Goal: Information Seeking & Learning: Find specific fact

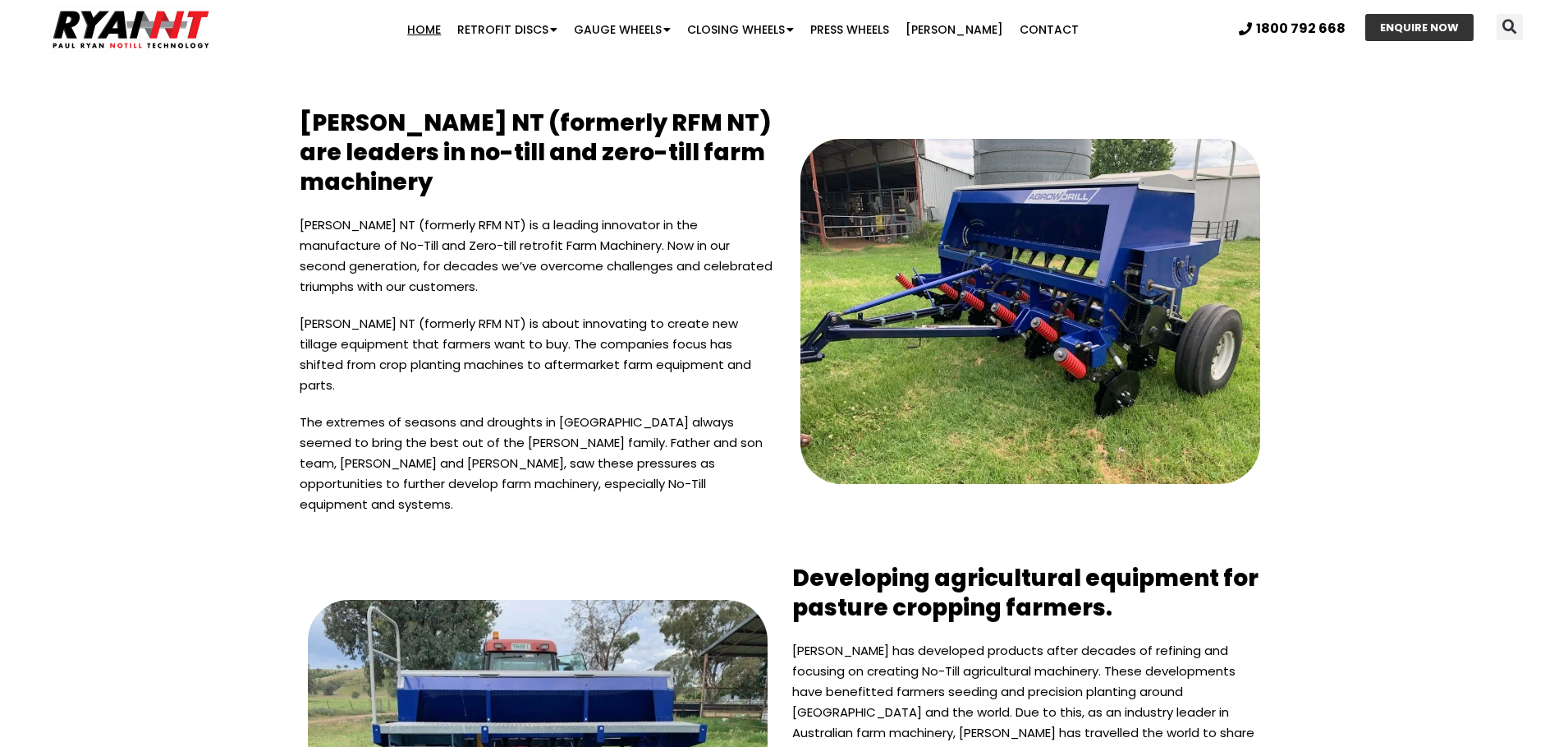
scroll to position [3259, 0]
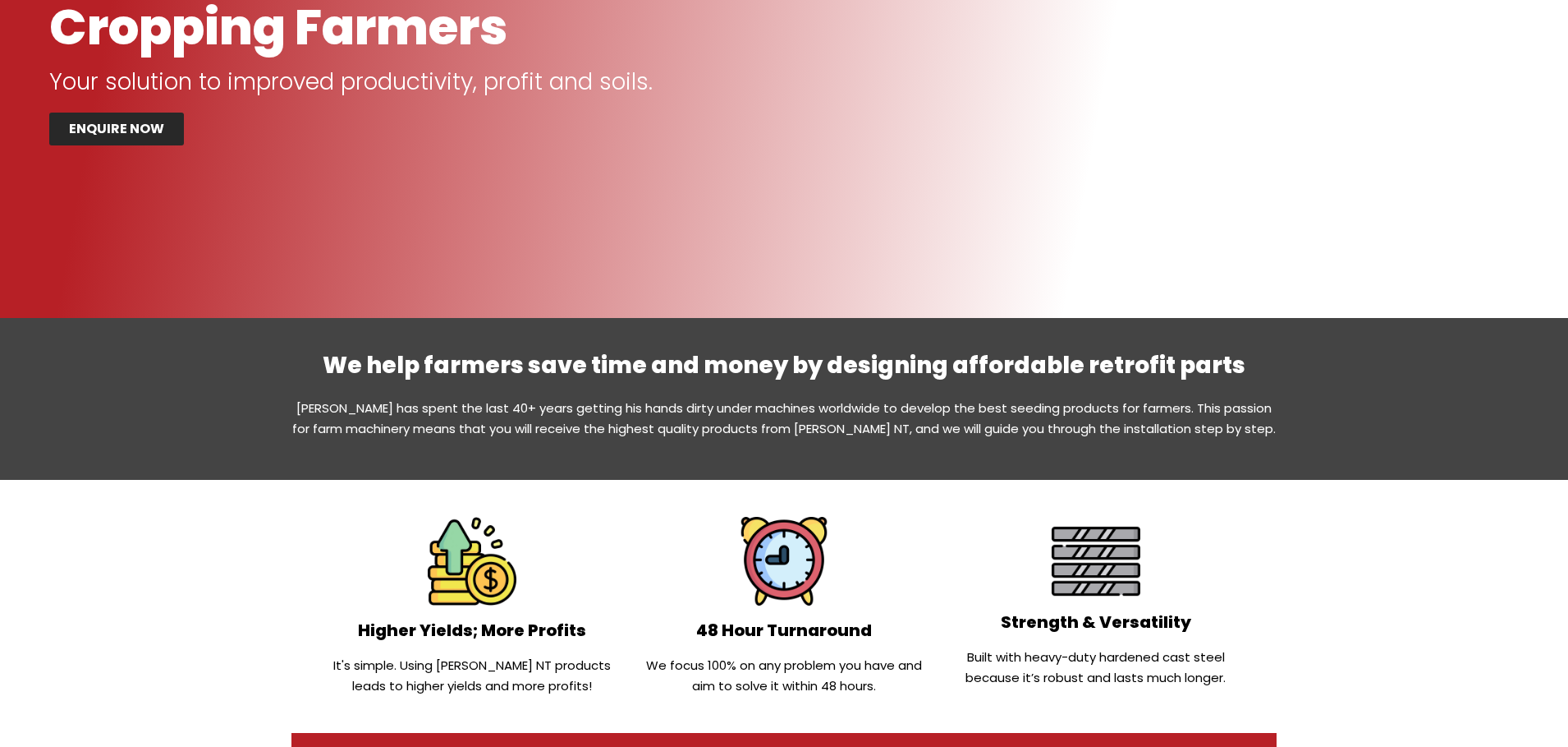
scroll to position [0, 0]
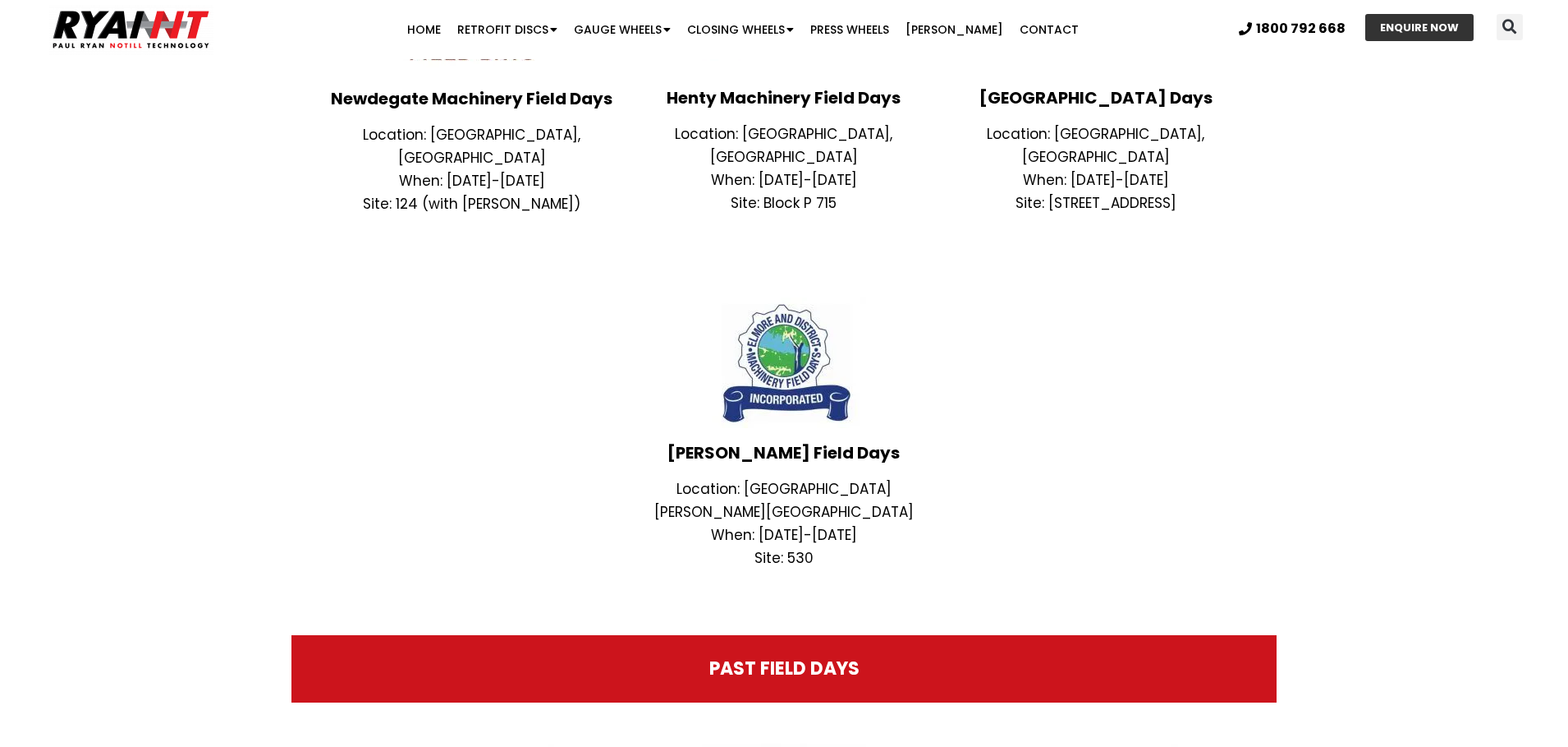
scroll to position [725, 0]
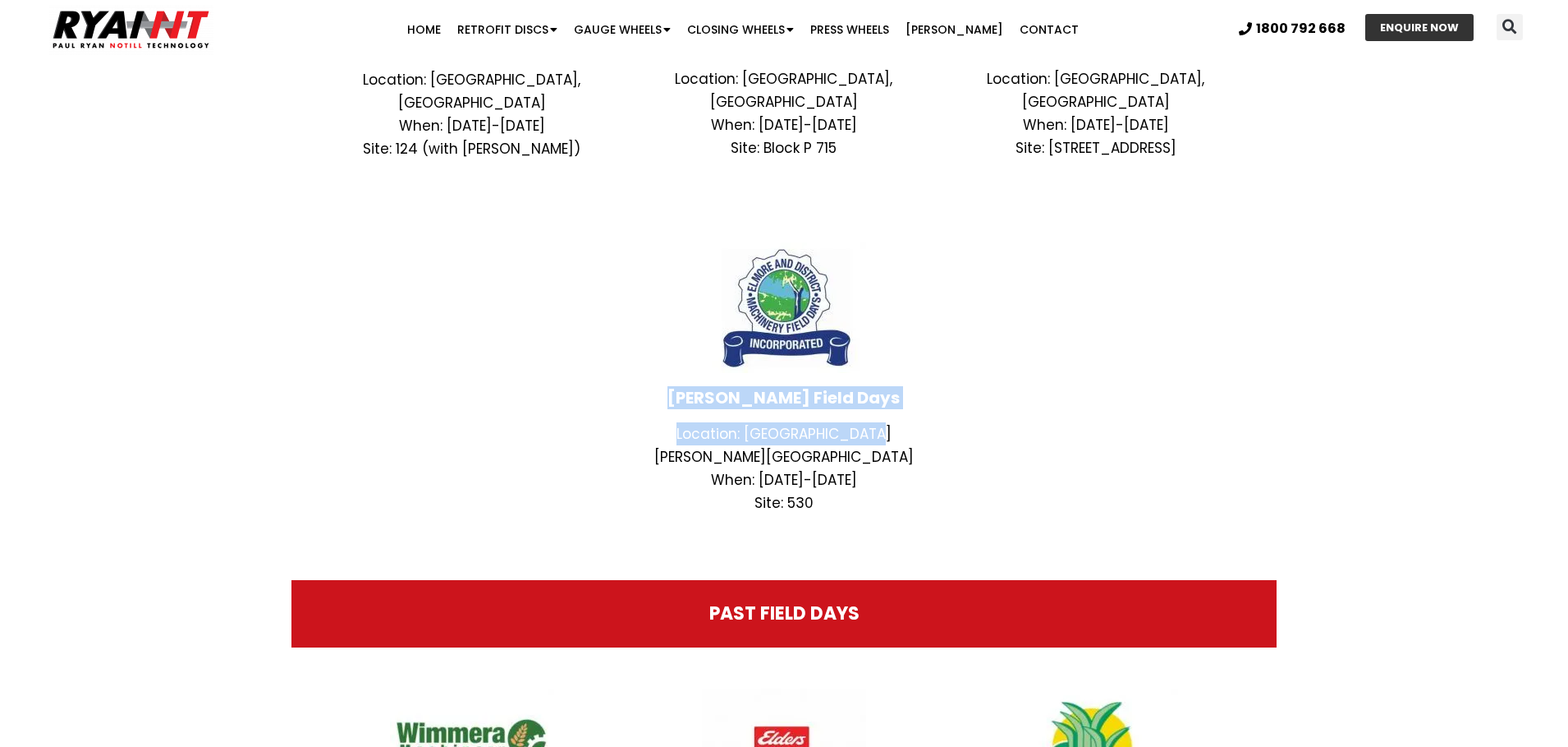
drag, startPoint x: 710, startPoint y: 372, endPoint x: 874, endPoint y: 413, distance: 169.0
click at [874, 413] on div "[PERSON_NAME] Field Days Location: [GEOGRAPHIC_DATA][PERSON_NAME][GEOGRAPHIC_DA…" at bounding box center [784, 378] width 312 height 289
copy div "[PERSON_NAME] Field Days Location: [GEOGRAPHIC_DATA][PERSON_NAME][GEOGRAPHIC_DA…"
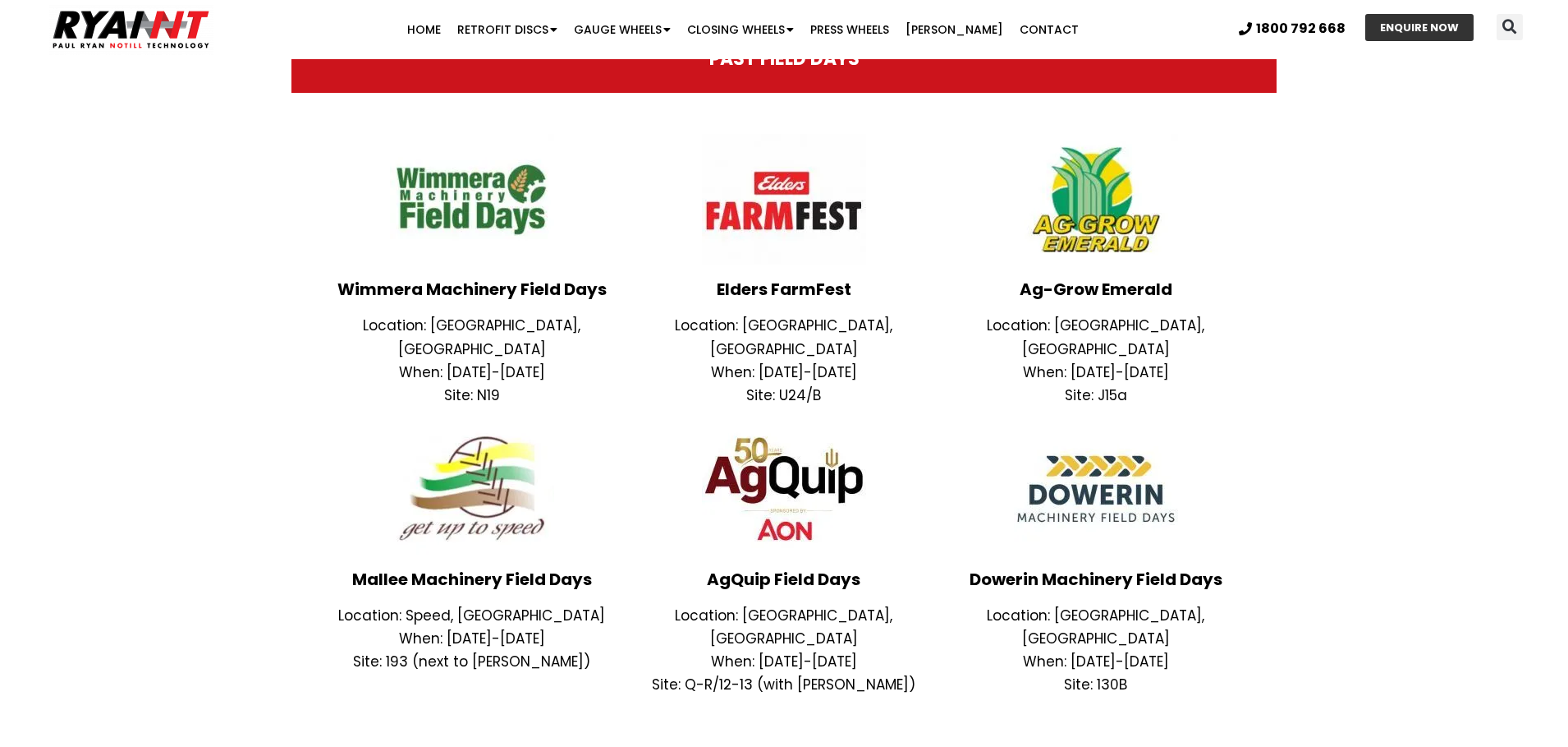
scroll to position [1241, 0]
